Goal: Task Accomplishment & Management: Use online tool/utility

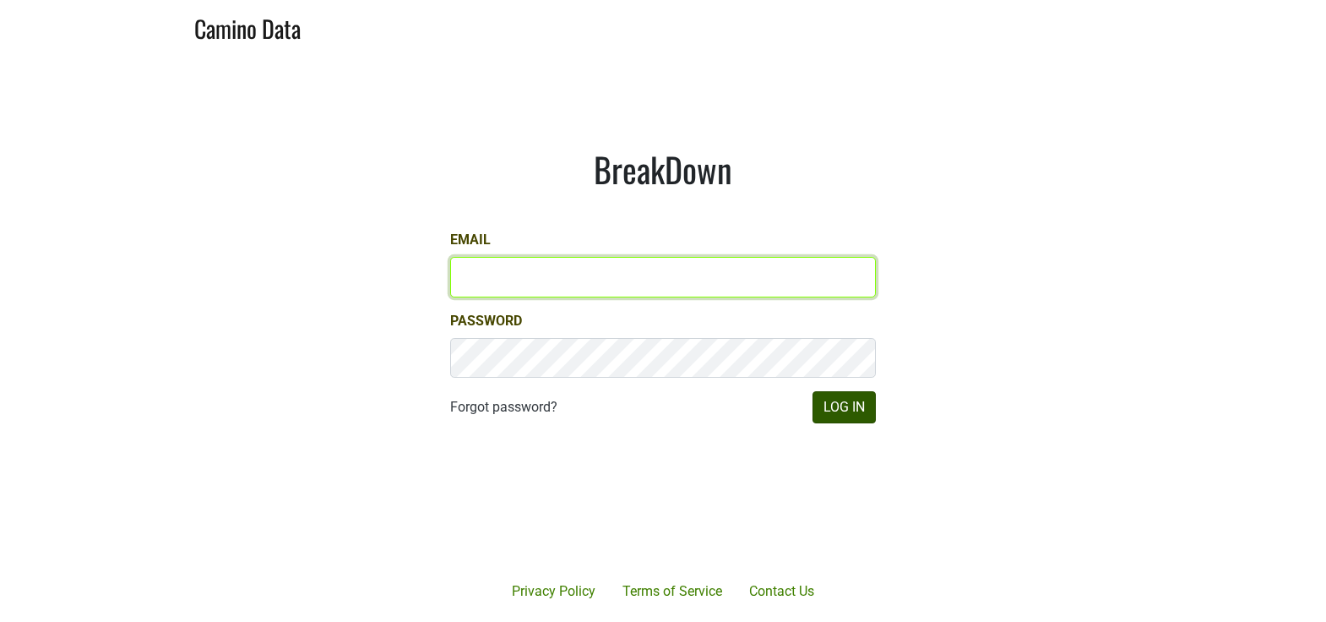
type input "matt@dumol.com"
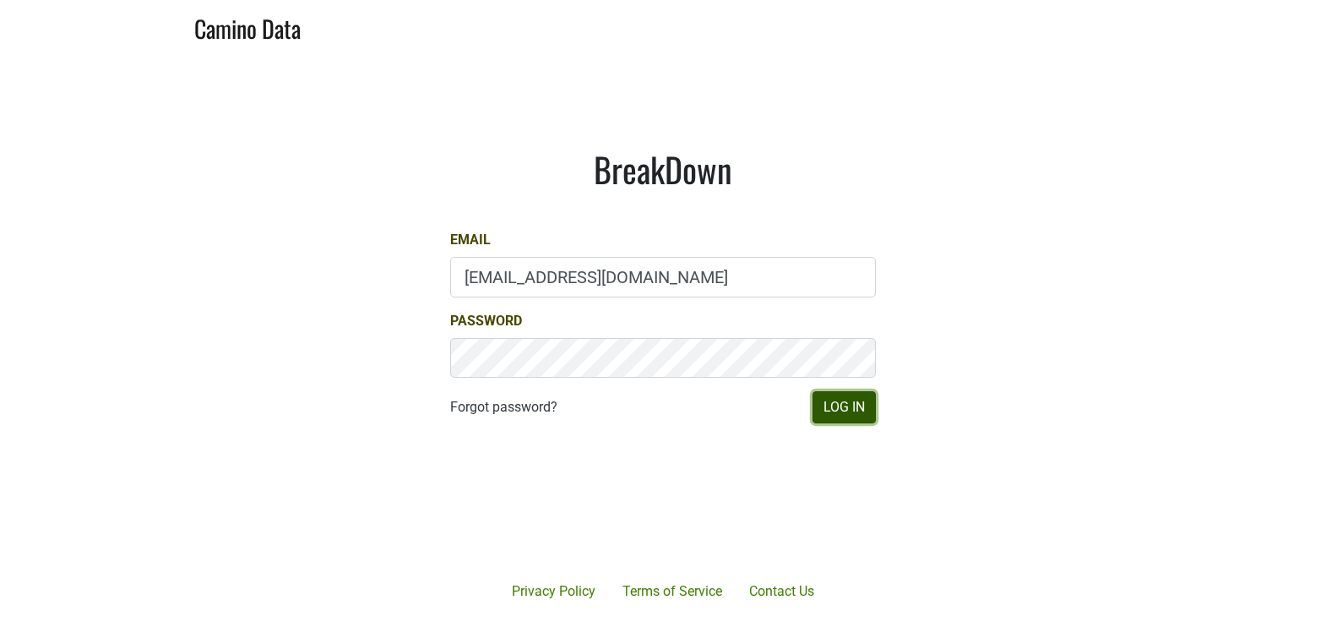
click at [850, 394] on button "Log In" at bounding box center [844, 407] width 63 height 32
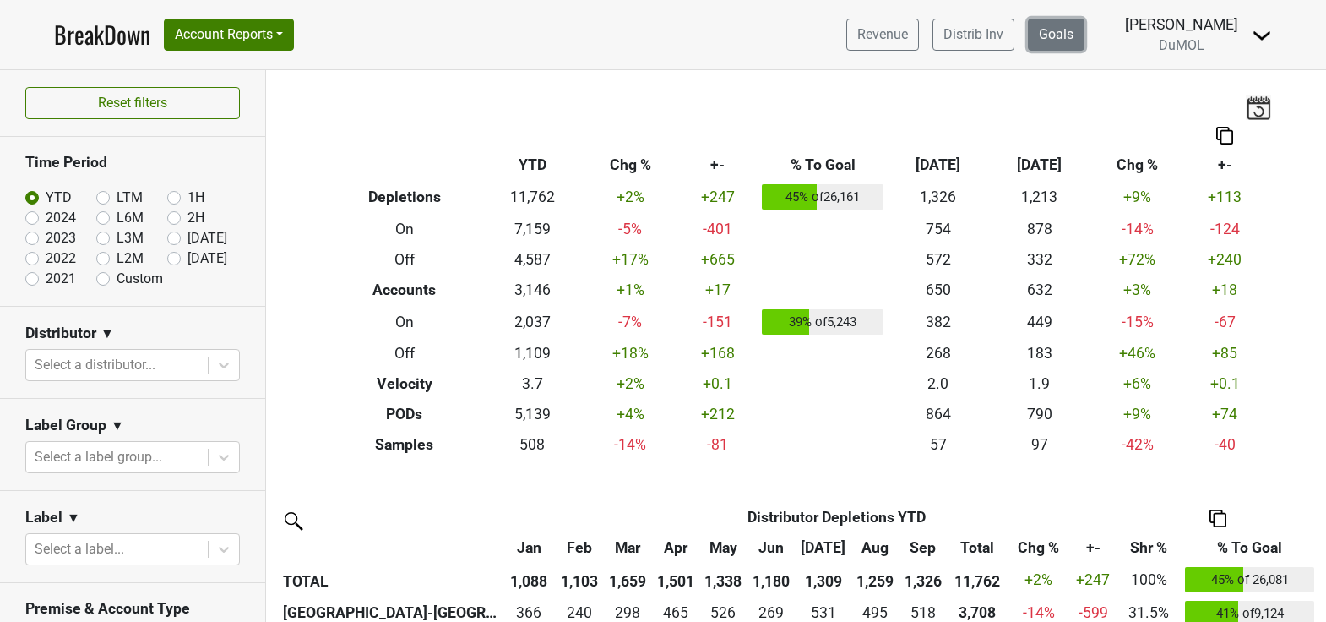
click at [1071, 48] on link "Goals" at bounding box center [1056, 35] width 57 height 32
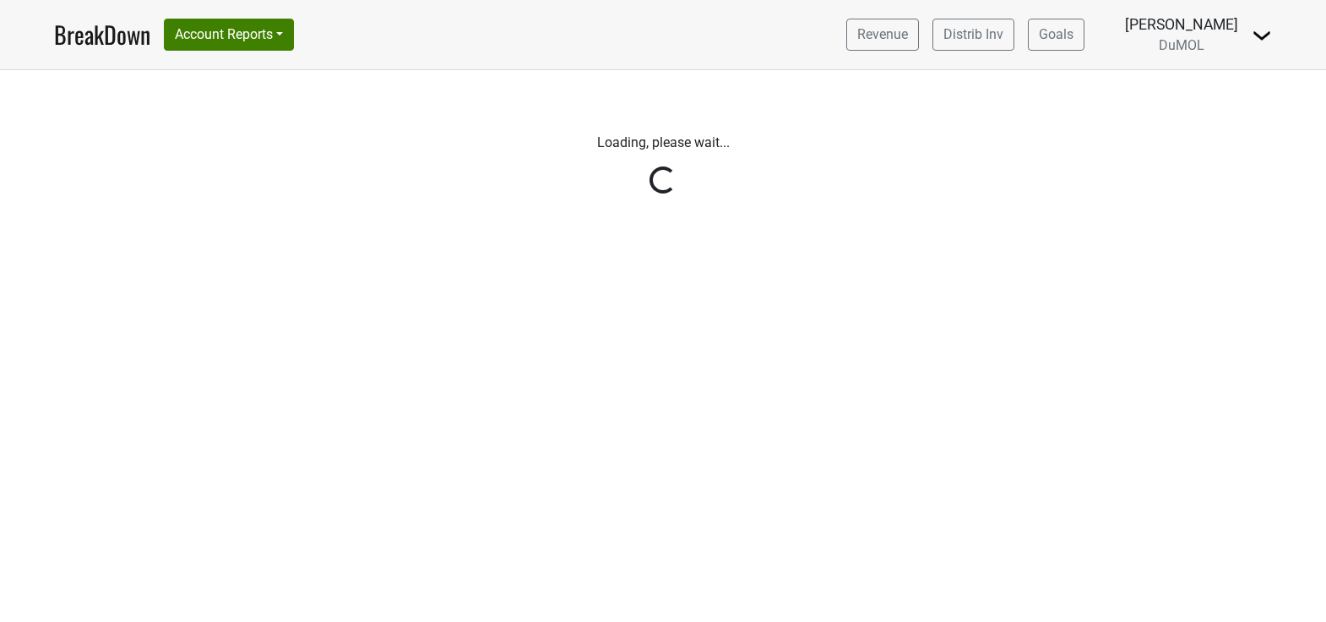
click at [987, 38] on link "Distrib Inv" at bounding box center [974, 35] width 82 height 32
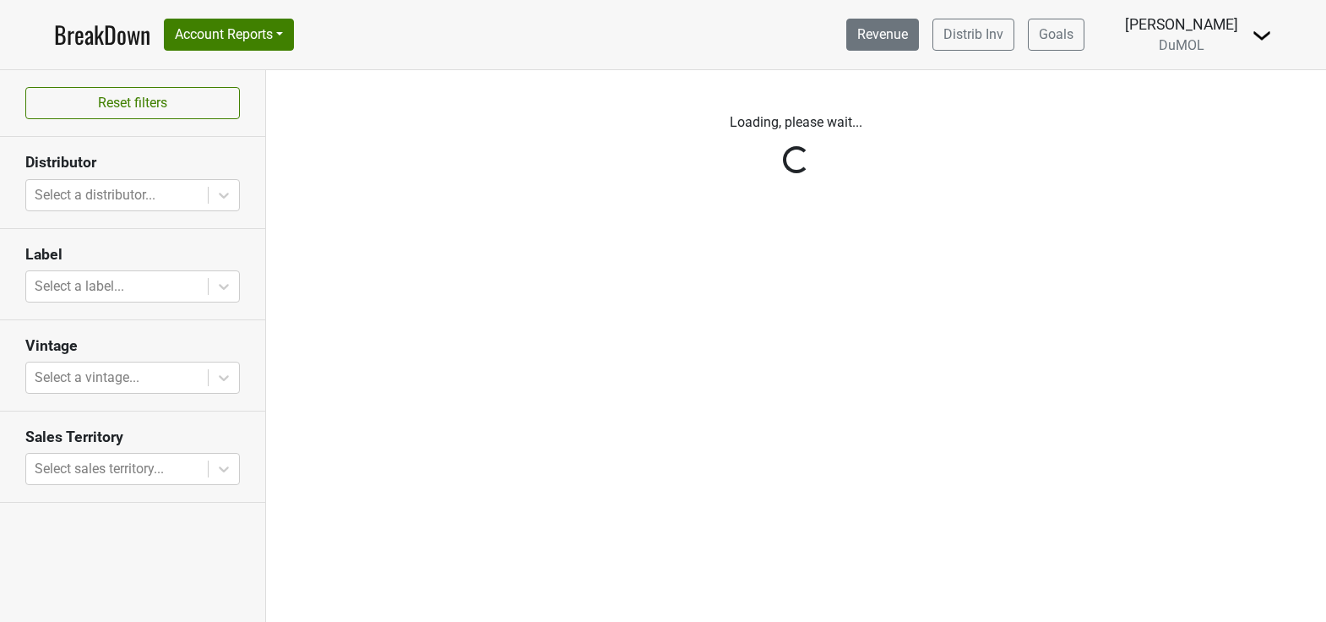
click at [906, 21] on link "Revenue" at bounding box center [882, 35] width 73 height 32
click at [901, 40] on link "Revenue" at bounding box center [882, 35] width 73 height 32
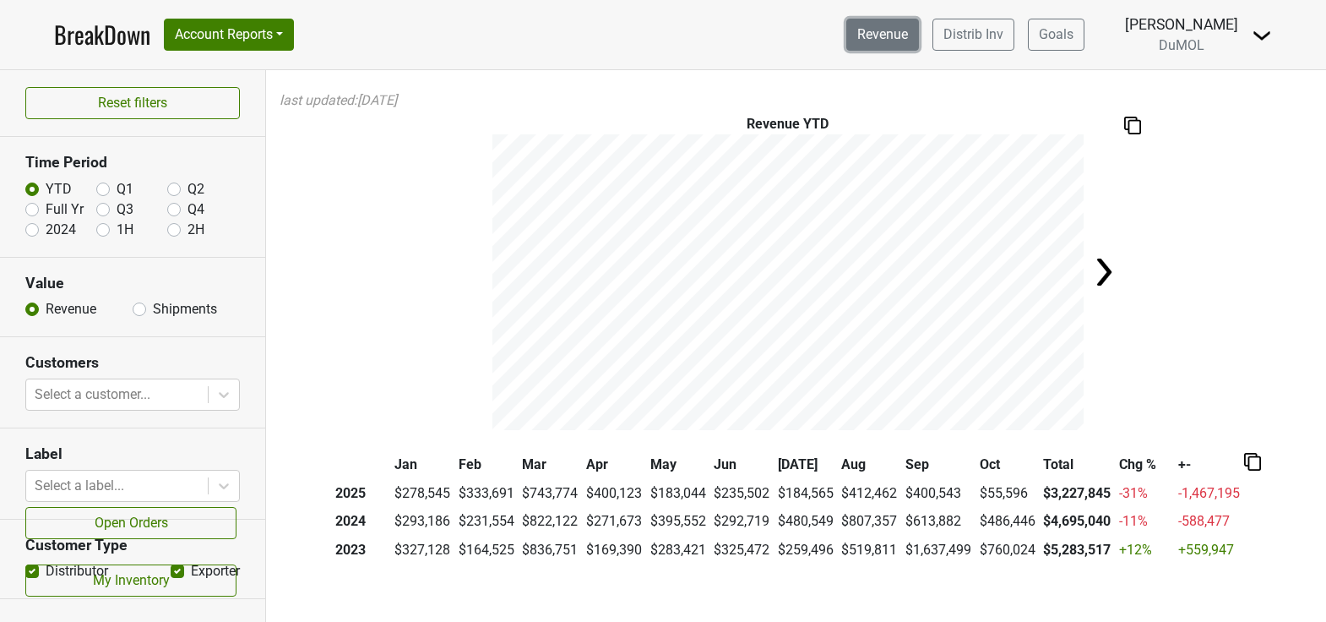
click at [901, 39] on link "Revenue" at bounding box center [882, 35] width 73 height 32
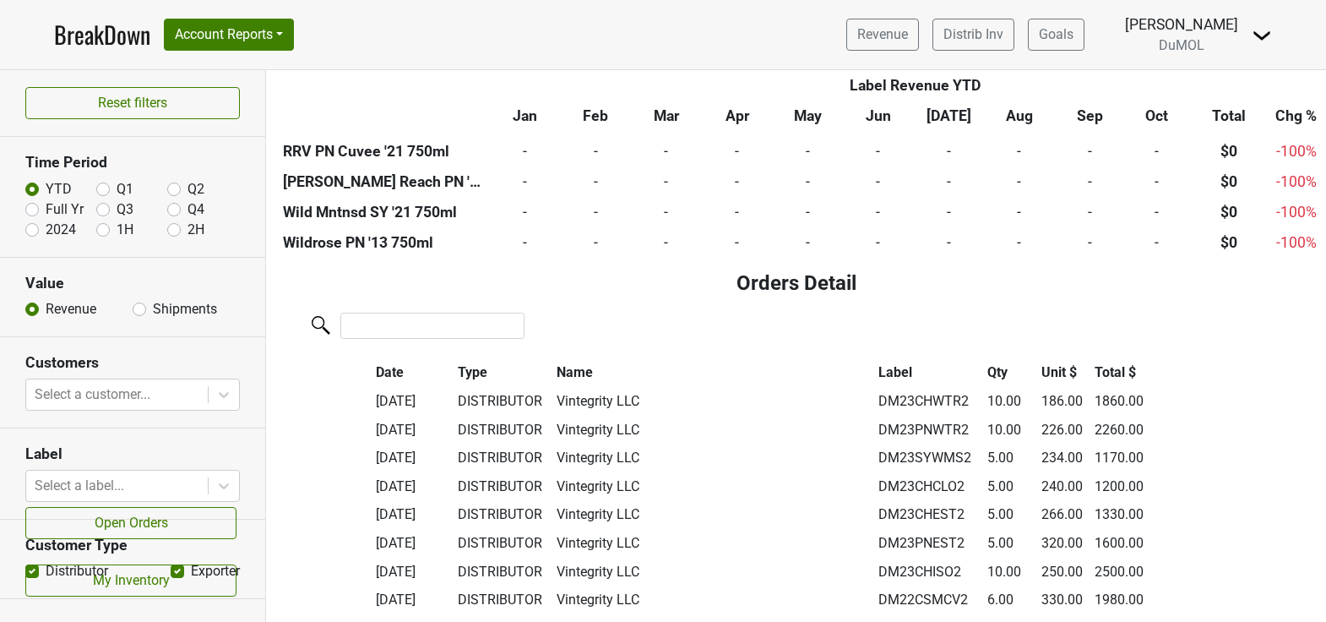
scroll to position [6009, 0]
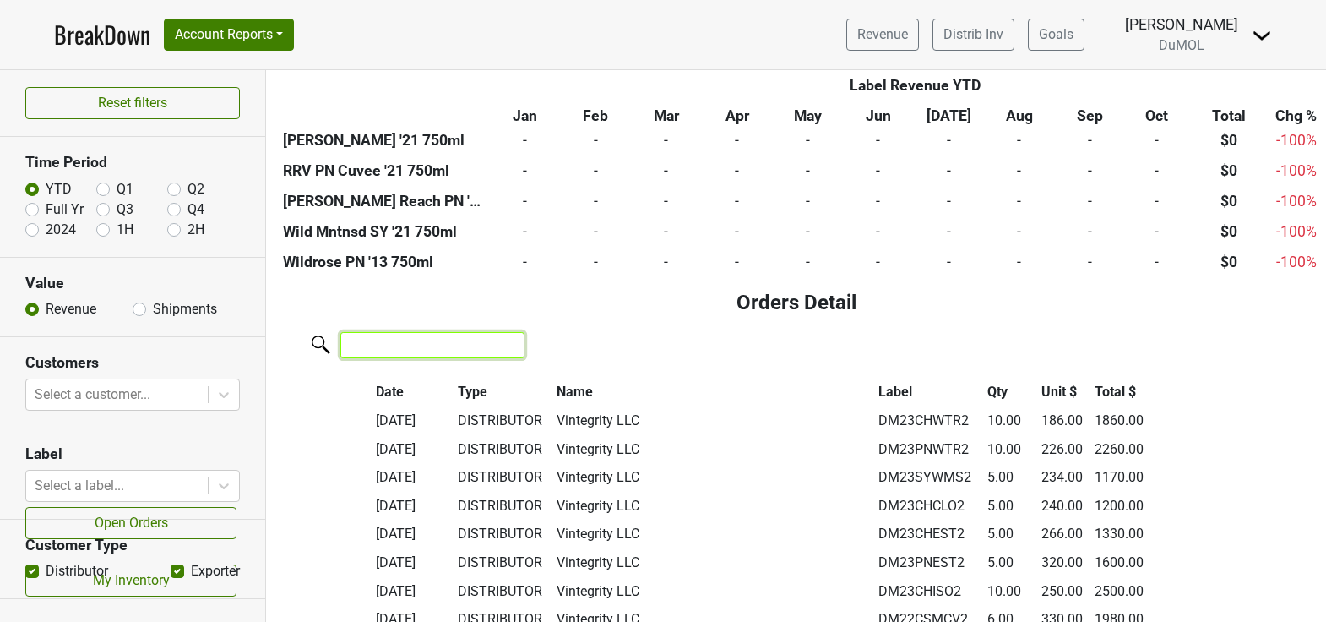
click at [442, 346] on input "search" at bounding box center [432, 345] width 184 height 26
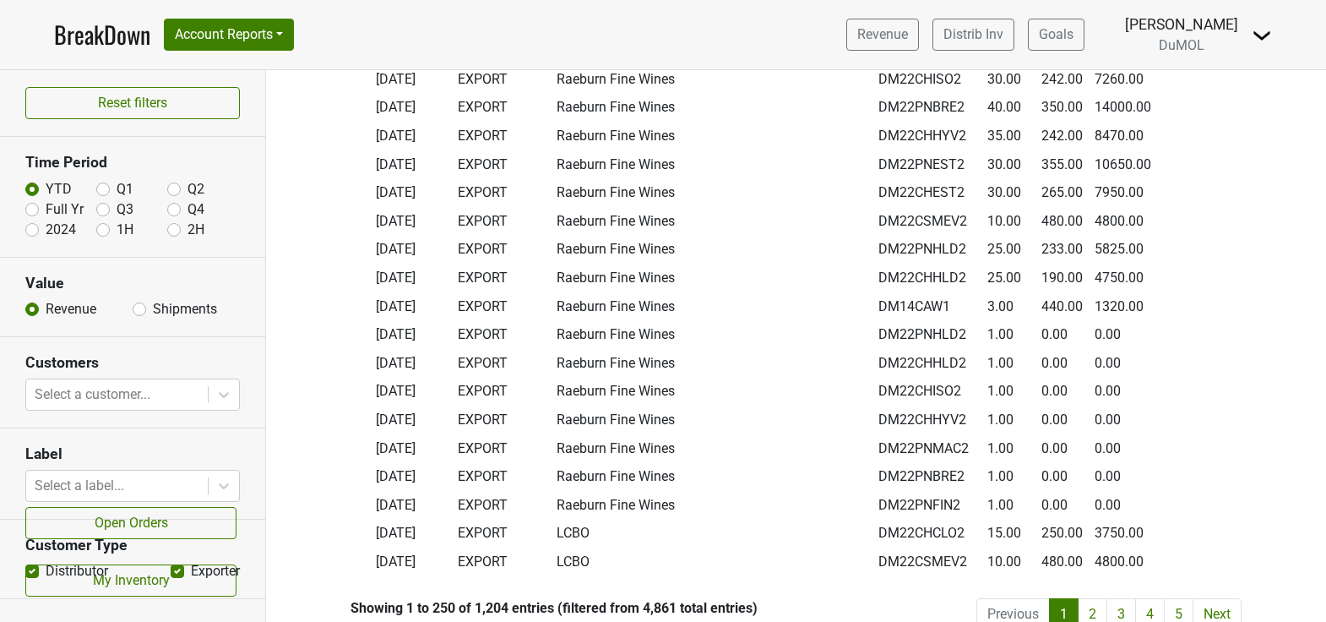
scroll to position [12955, 0]
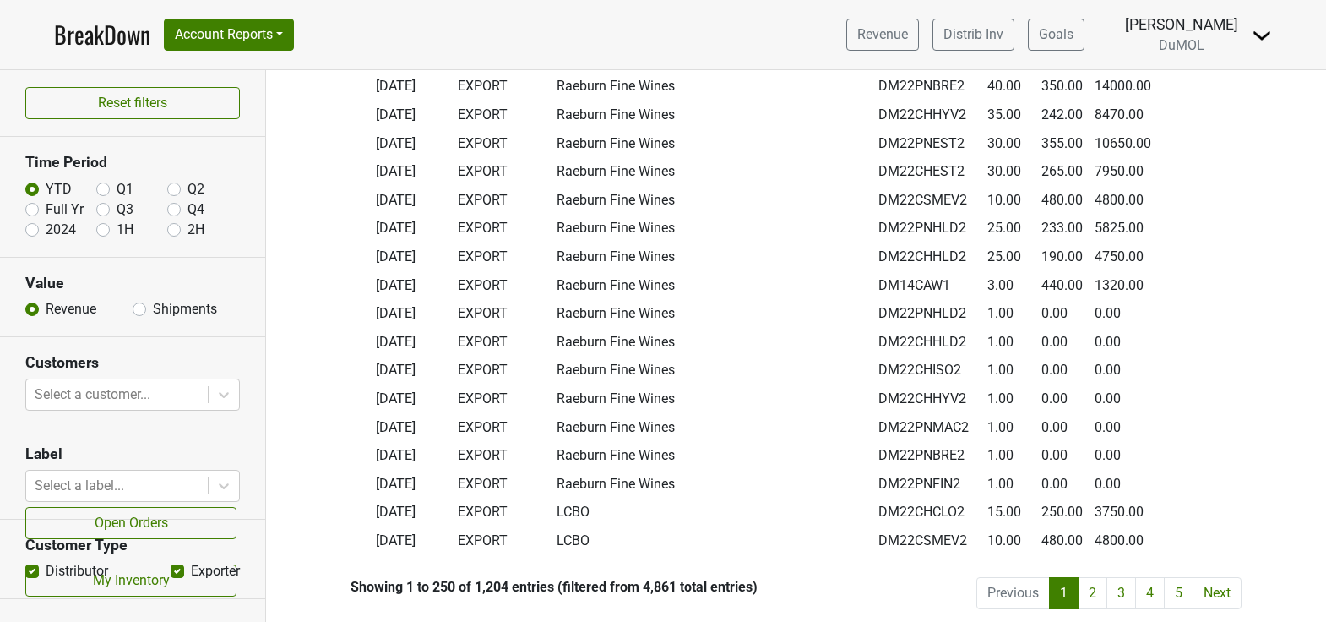
type input "export"
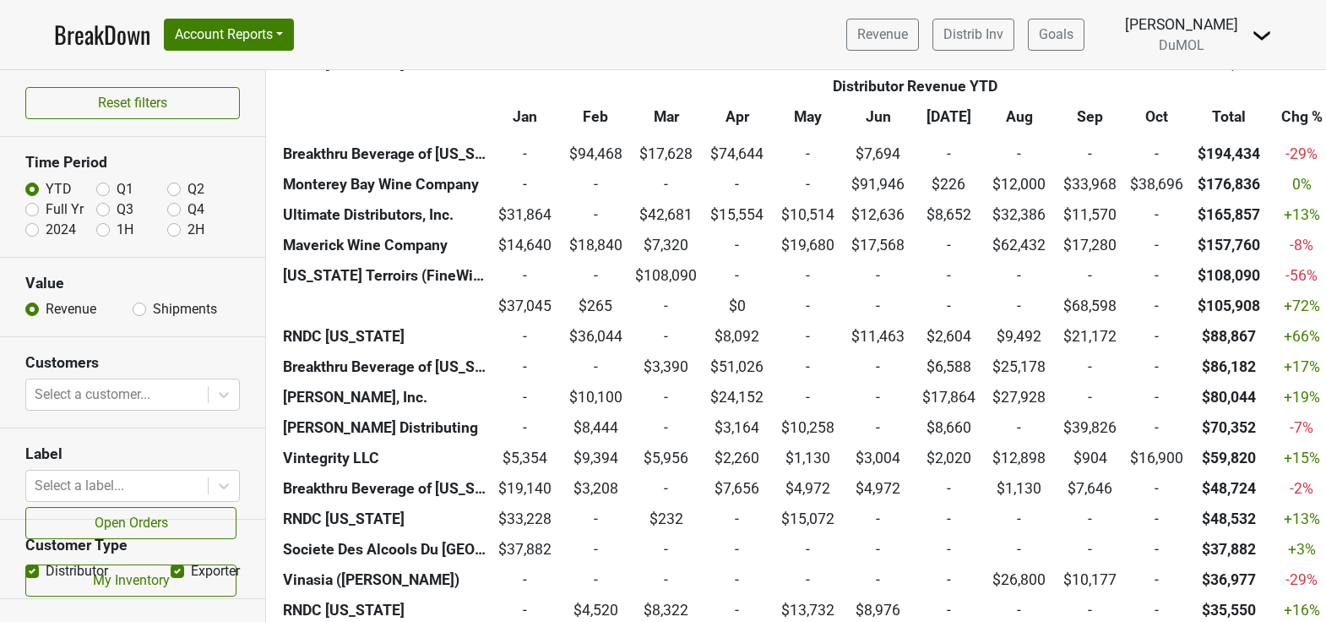
scroll to position [697, 0]
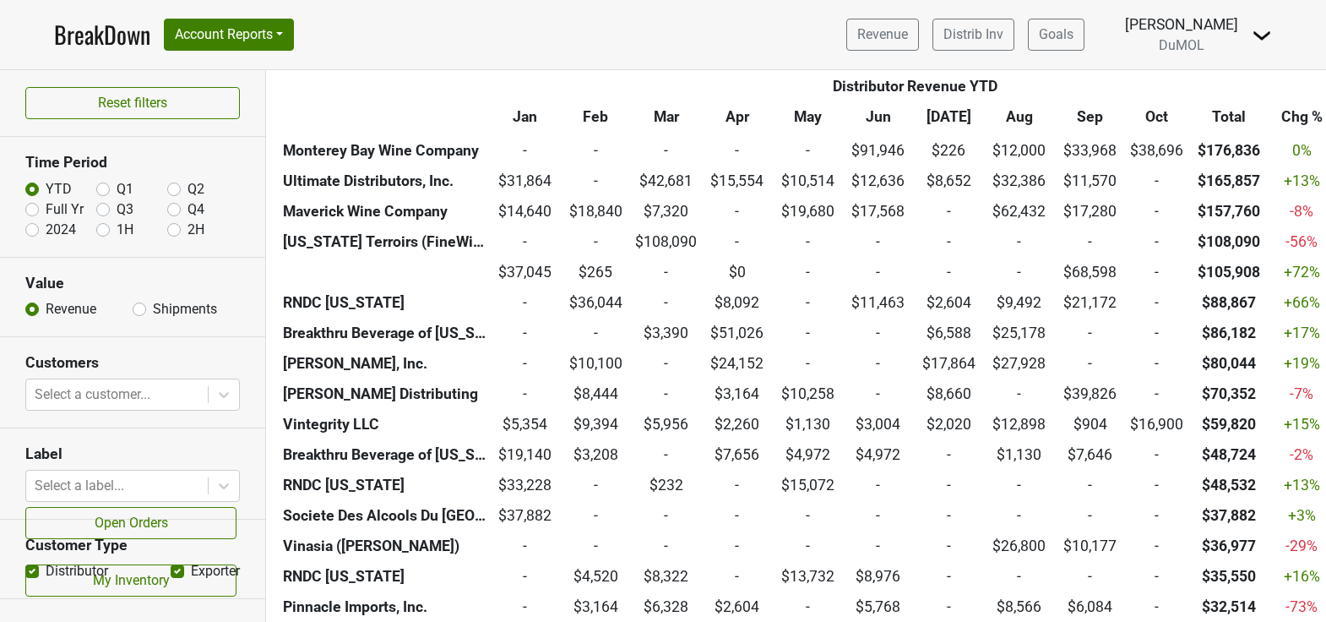
click at [46, 574] on label "Distributor" at bounding box center [77, 571] width 63 height 20
click at [30, 574] on input "Distributor" at bounding box center [32, 569] width 14 height 17
checkbox input "false"
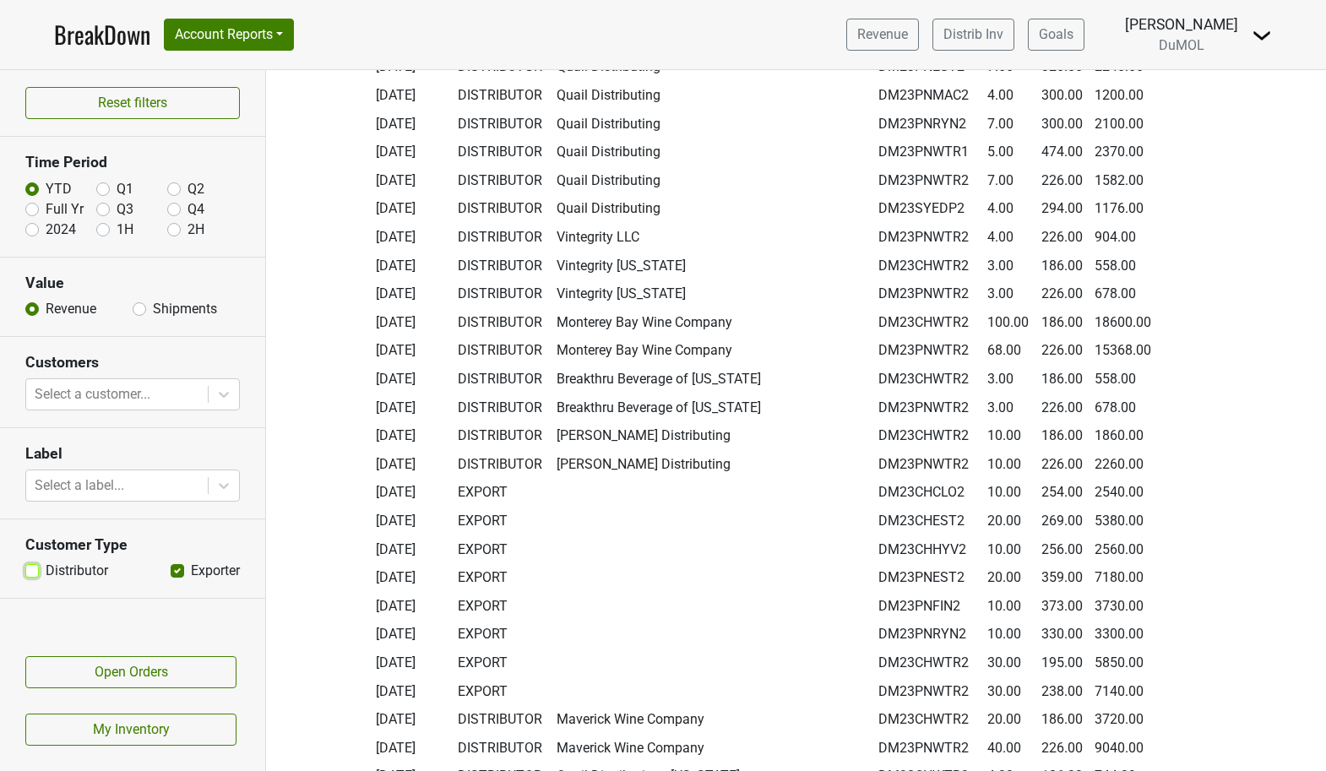
scroll to position [5373, 0]
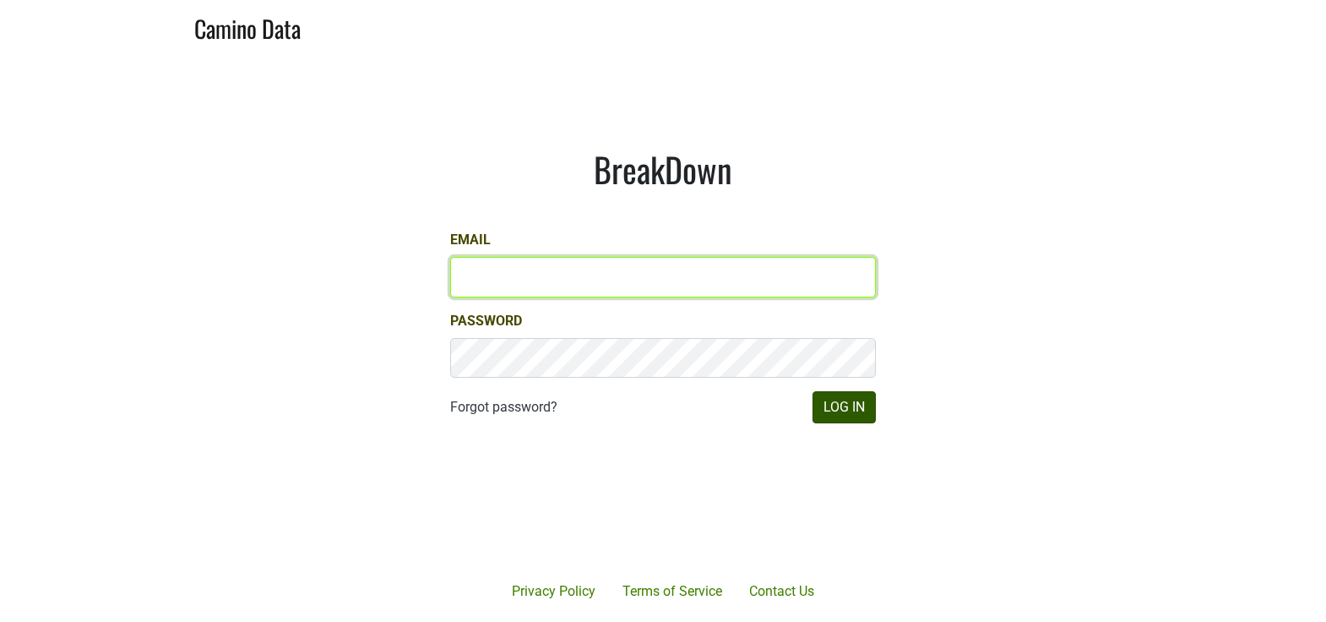
type input "[EMAIL_ADDRESS][DOMAIN_NAME]"
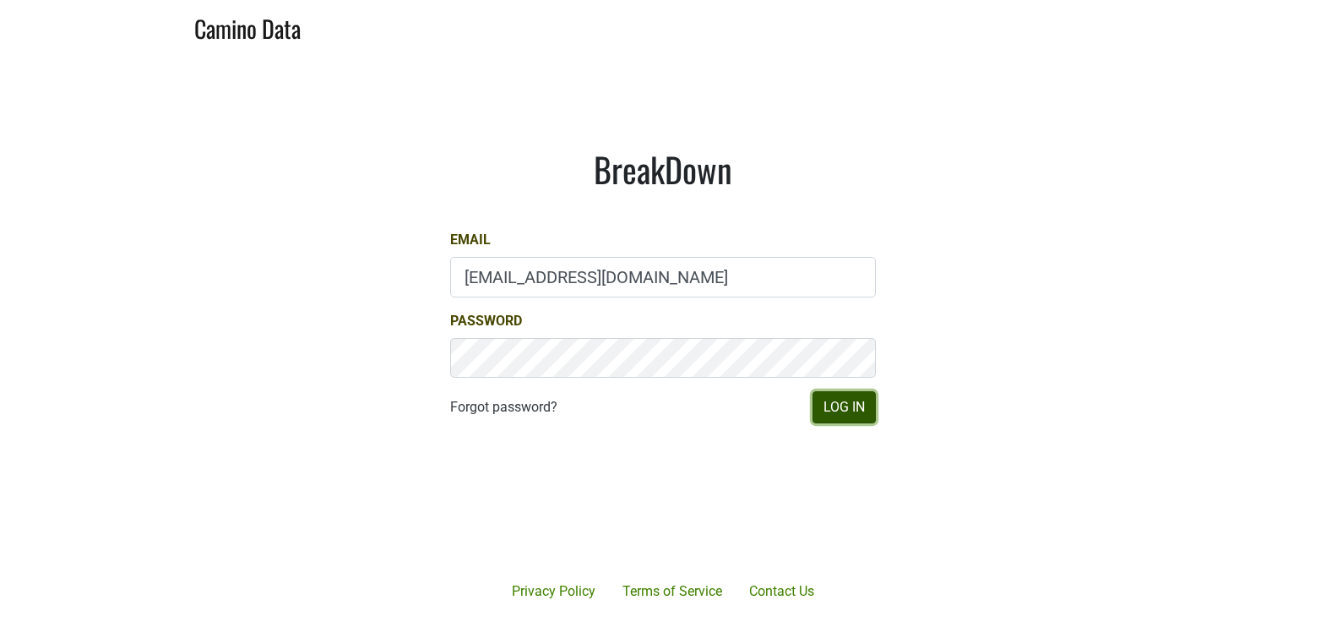
click at [832, 405] on button "Log In" at bounding box center [844, 407] width 63 height 32
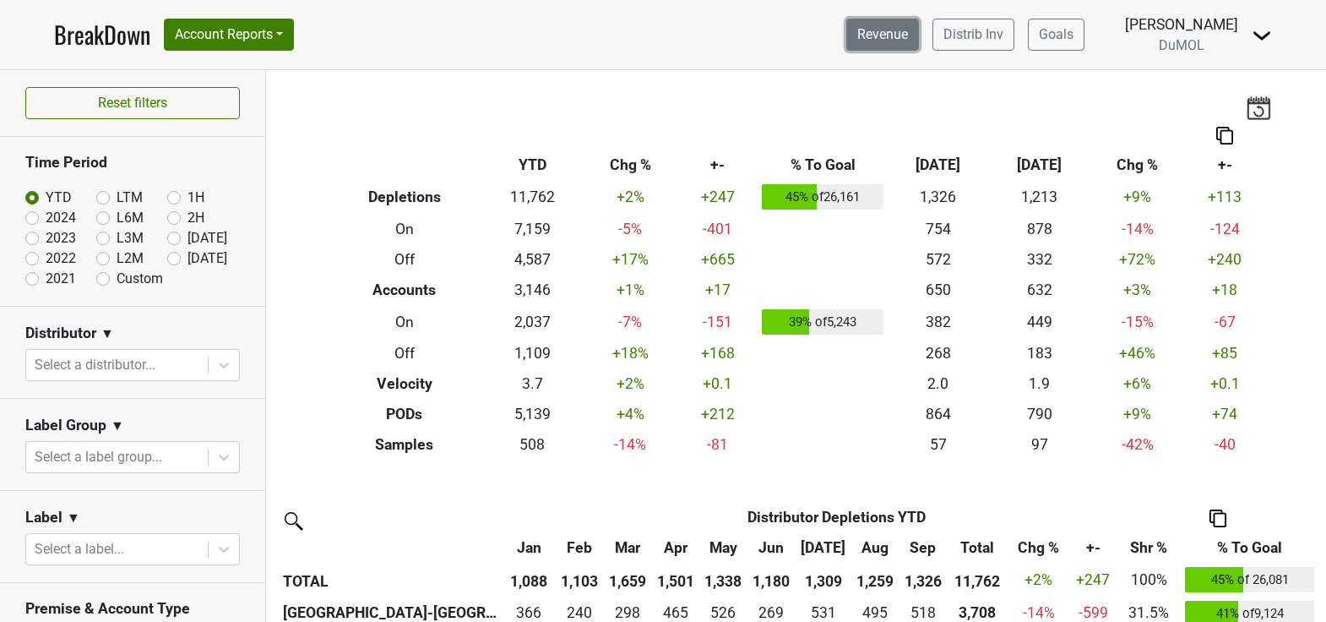
click at [884, 32] on link "Revenue" at bounding box center [882, 35] width 73 height 32
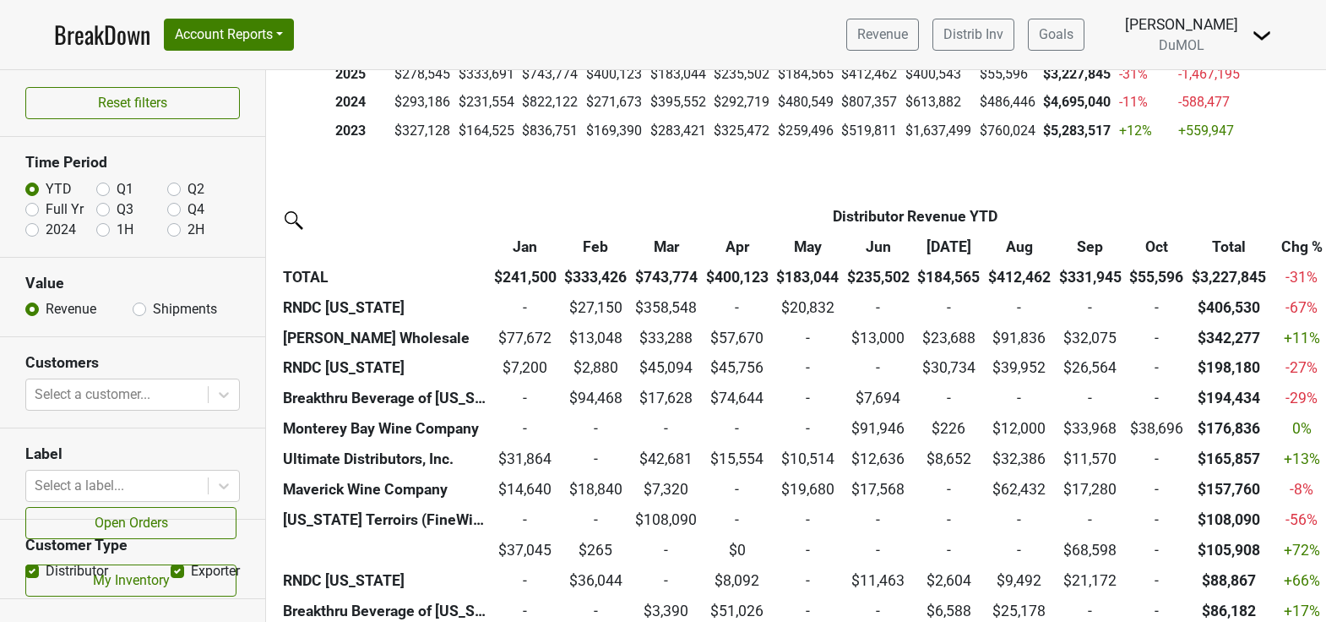
scroll to position [570, 0]
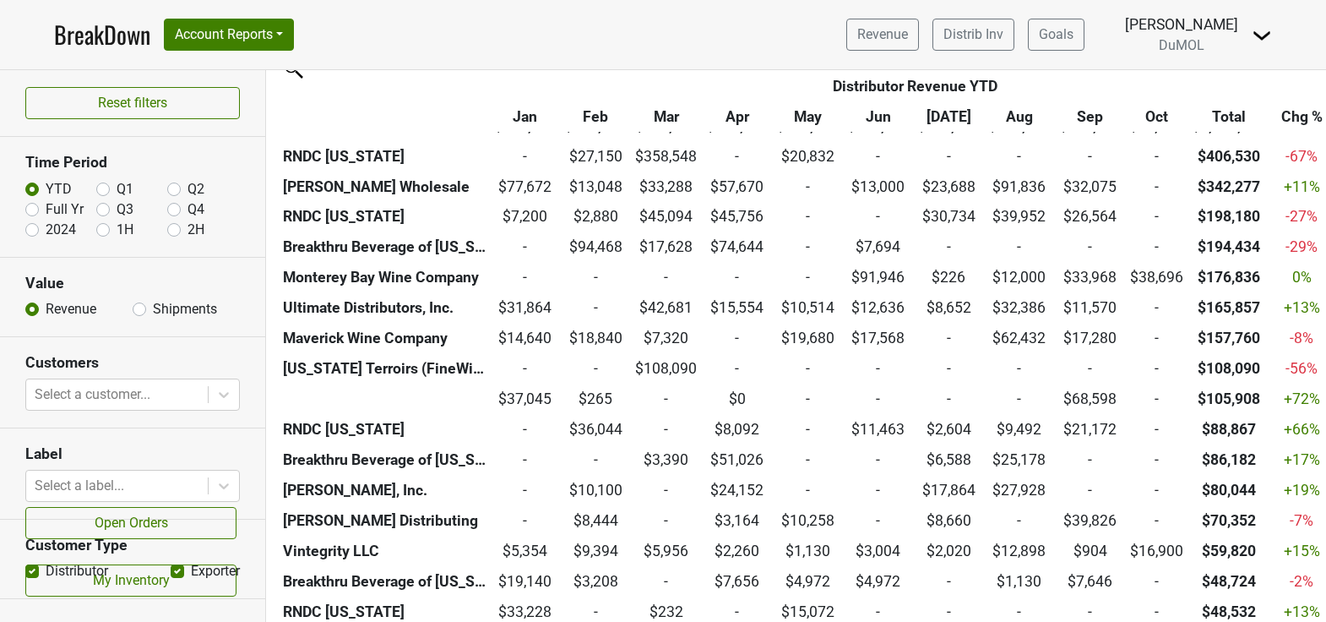
click at [153, 305] on label "Shipments" at bounding box center [185, 309] width 64 height 20
click at [139, 305] on input "Shipments" at bounding box center [140, 307] width 14 height 17
radio input "true"
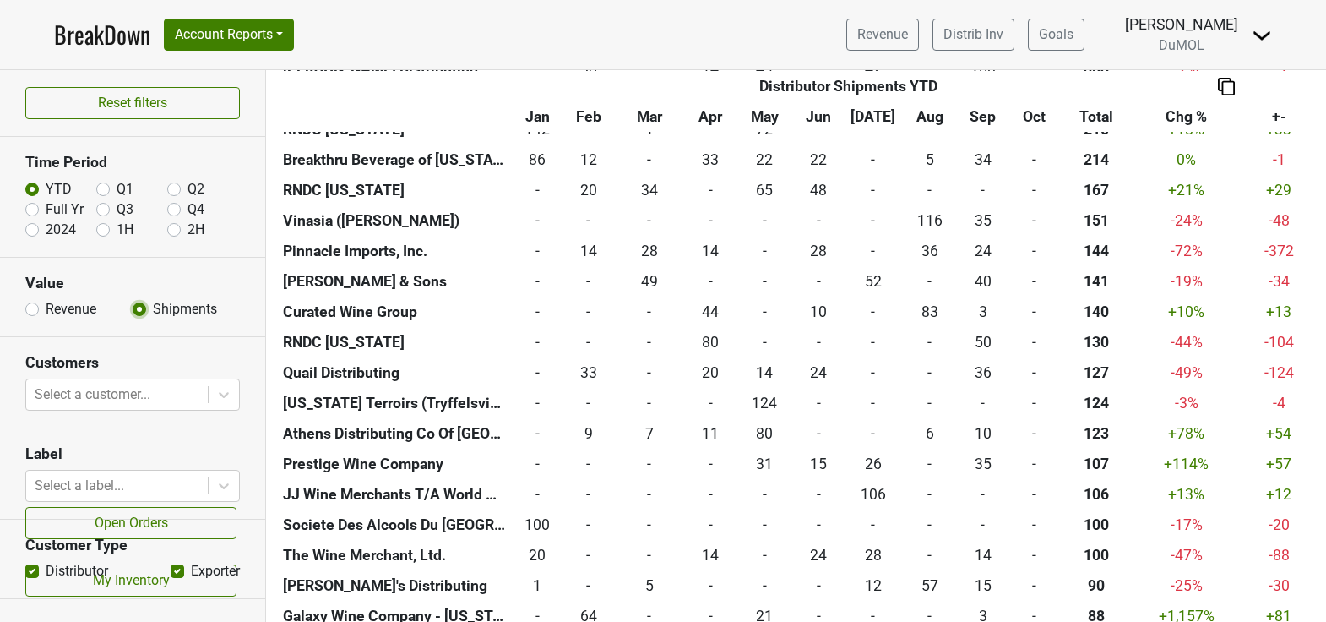
scroll to position [1037, 0]
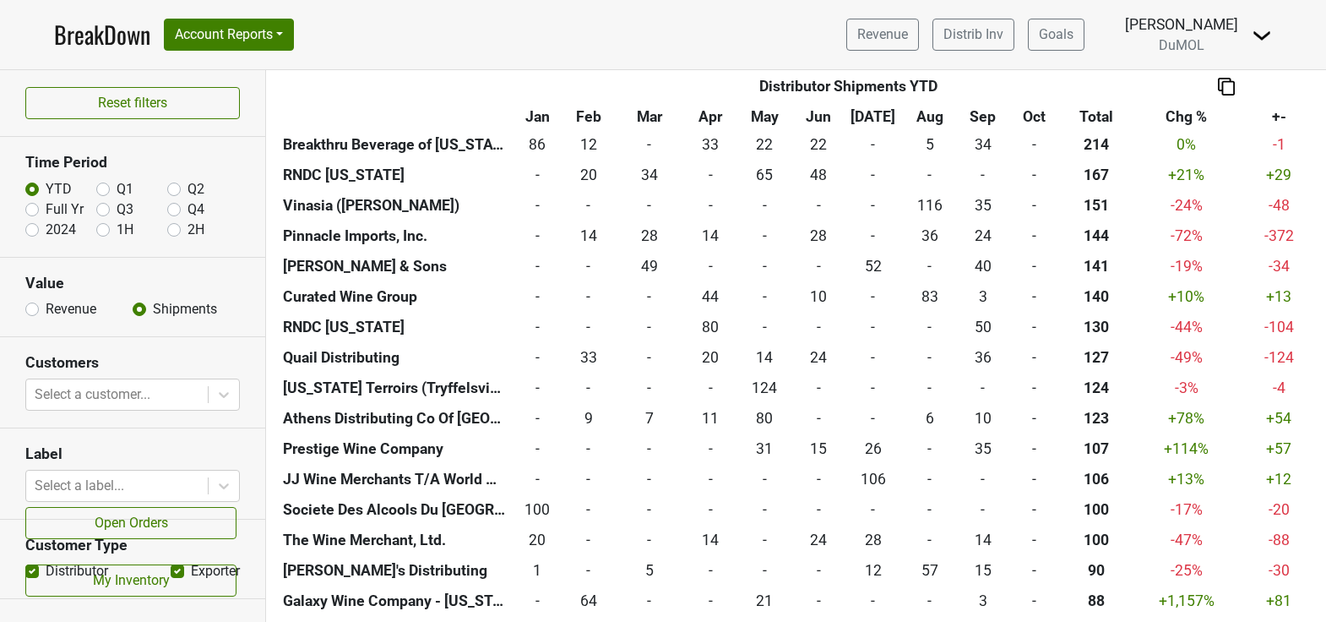
click at [46, 572] on label "Distributor" at bounding box center [77, 571] width 63 height 20
click at [30, 572] on input "Distributor" at bounding box center [32, 569] width 14 height 17
checkbox input "false"
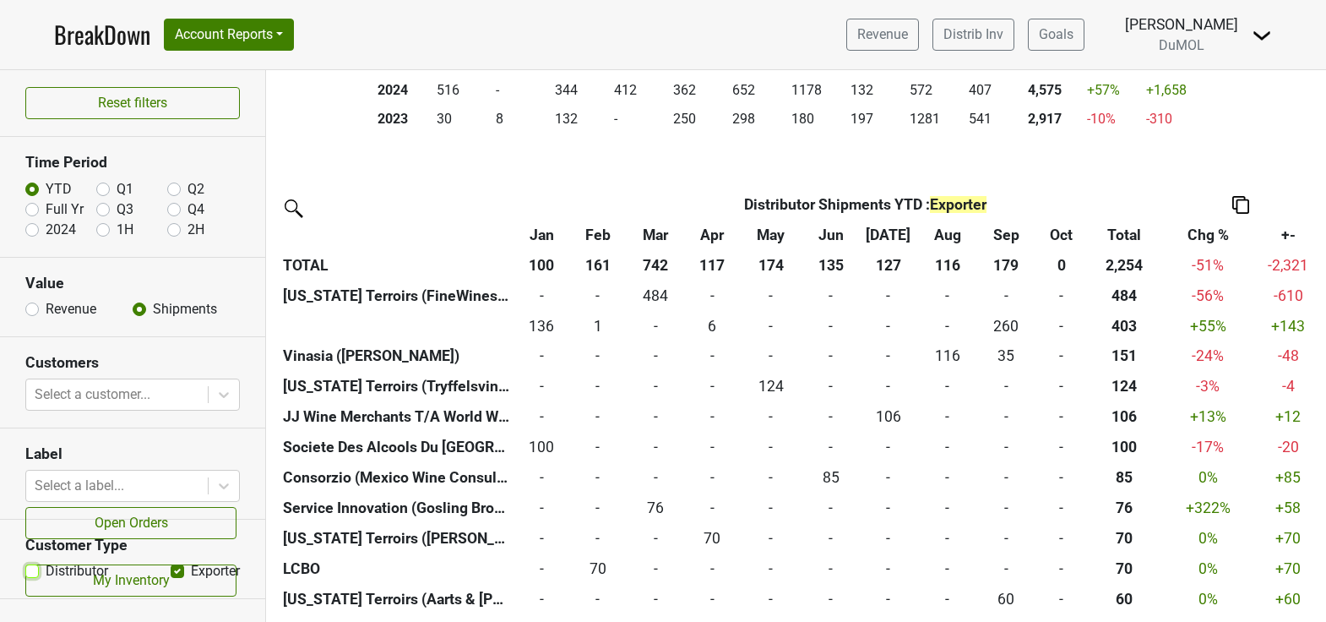
scroll to position [427, 0]
